Goal: Find specific page/section: Find specific page/section

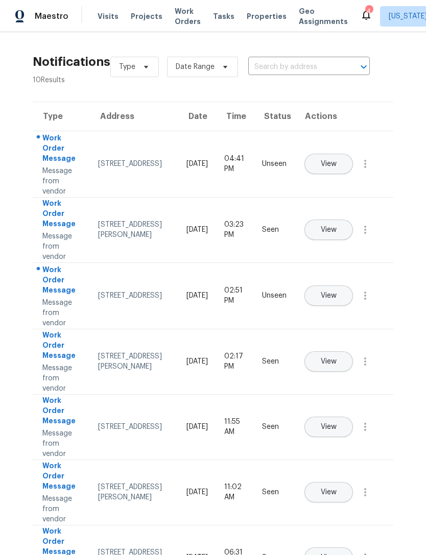
click at [267, 20] on span "Properties" at bounding box center [267, 16] width 40 height 10
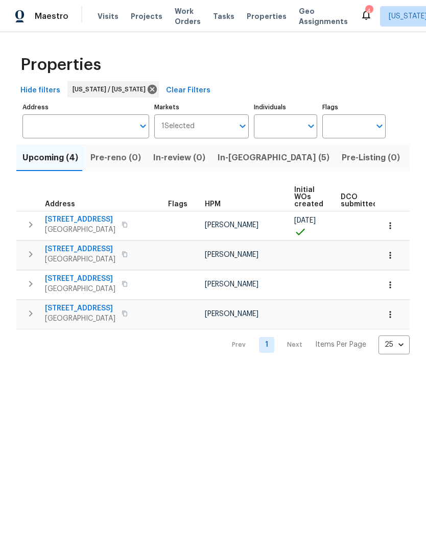
click at [243, 161] on span "In-reno (5)" at bounding box center [274, 158] width 112 height 14
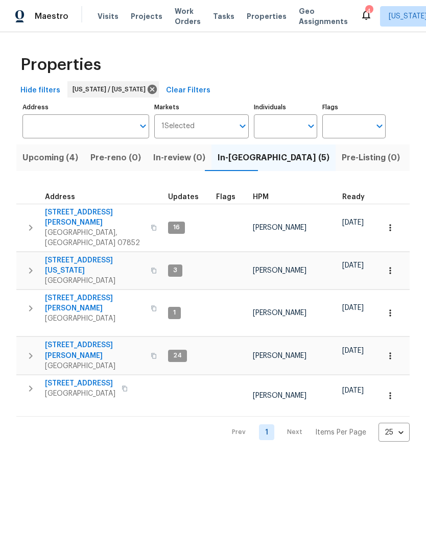
scroll to position [8, 0]
click at [73, 340] on span "[STREET_ADDRESS][PERSON_NAME]" at bounding box center [95, 350] width 100 height 20
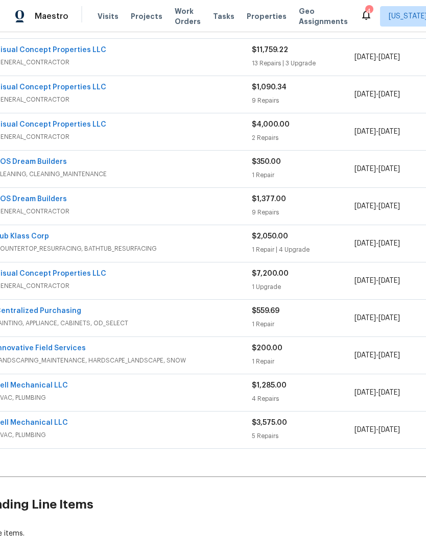
scroll to position [342, 1]
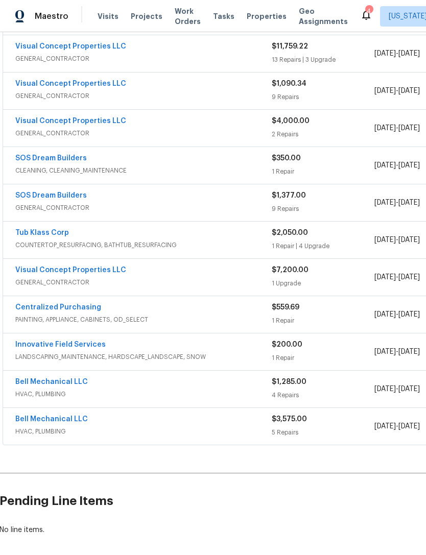
click at [63, 420] on link "Bell Mechanical LLC" at bounding box center [51, 419] width 73 height 7
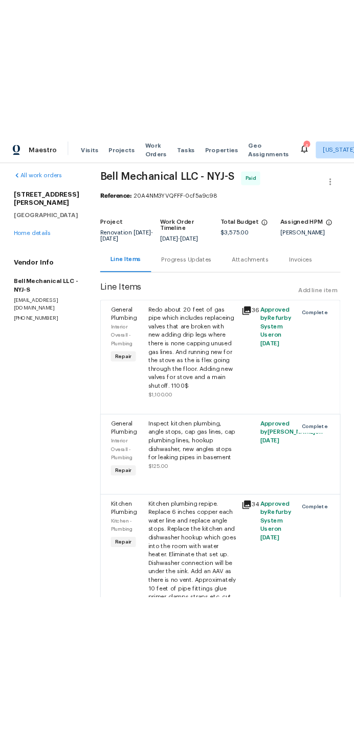
scroll to position [2, 0]
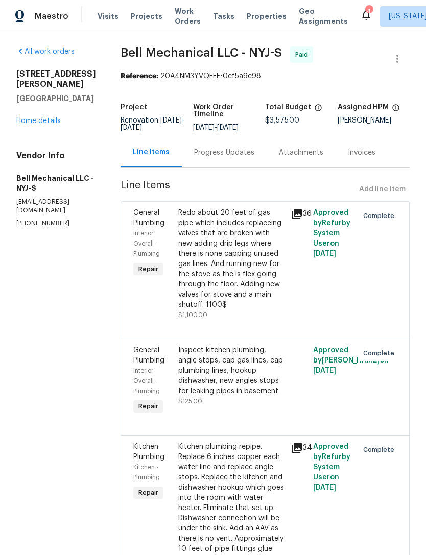
click at [43, 118] on link "Home details" at bounding box center [38, 121] width 44 height 7
